Goal: Check status: Check status

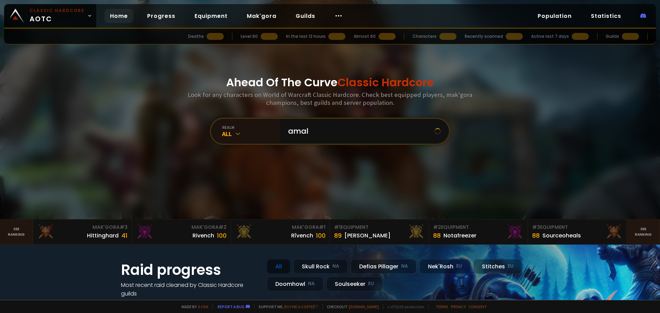
type input "amala"
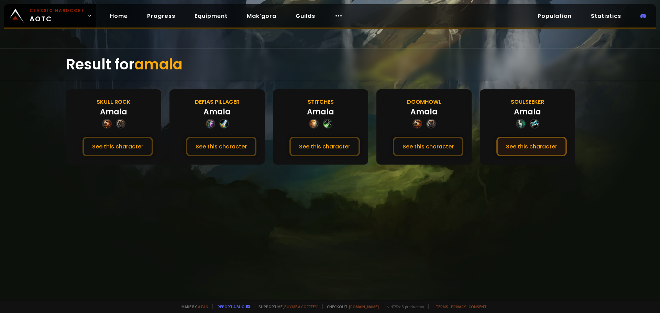
click at [510, 146] on button "See this character" at bounding box center [531, 147] width 70 height 20
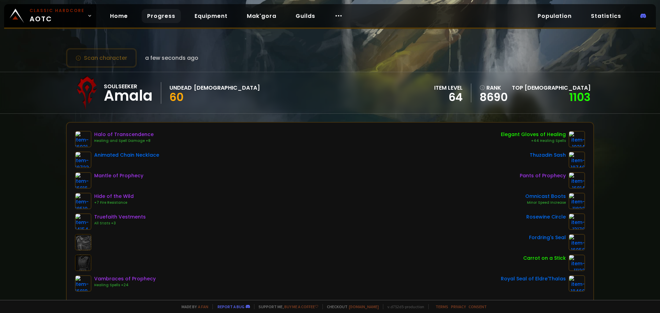
click at [151, 12] on link "Progress" at bounding box center [161, 16] width 39 height 14
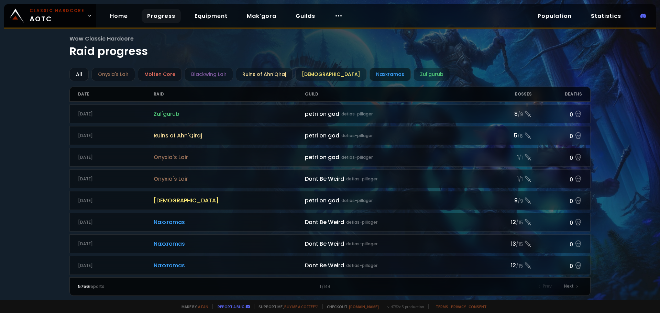
click at [369, 74] on div "Naxxramas" at bounding box center [389, 74] width 41 height 13
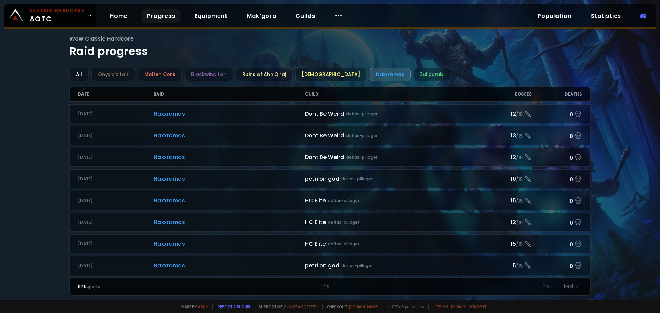
click at [389, 78] on div "All Onyxia's Lair Molten Core Blackwing Lair Ruins of Ahn'Qiraj Ahn'Qiraj Templ…" at bounding box center [329, 74] width 521 height 13
click at [413, 73] on div "Zul'gurub" at bounding box center [431, 74] width 36 height 13
